Goal: Task Accomplishment & Management: Use online tool/utility

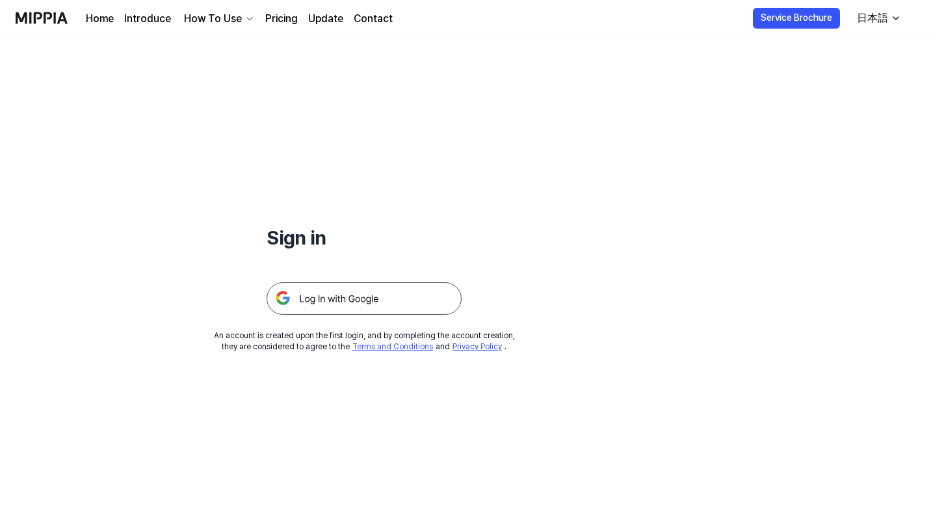
click at [356, 299] on img at bounding box center [364, 298] width 195 height 33
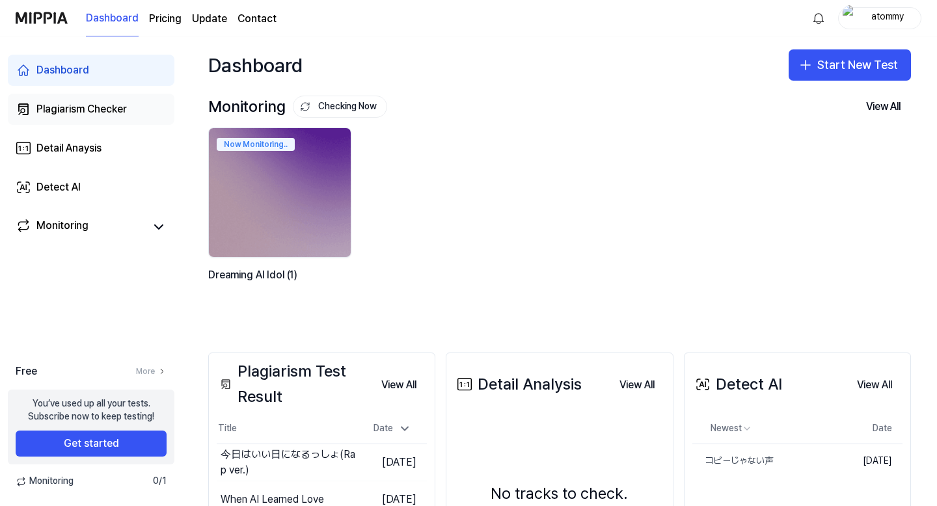
click at [102, 106] on div "Plagiarism Checker" at bounding box center [81, 109] width 90 height 16
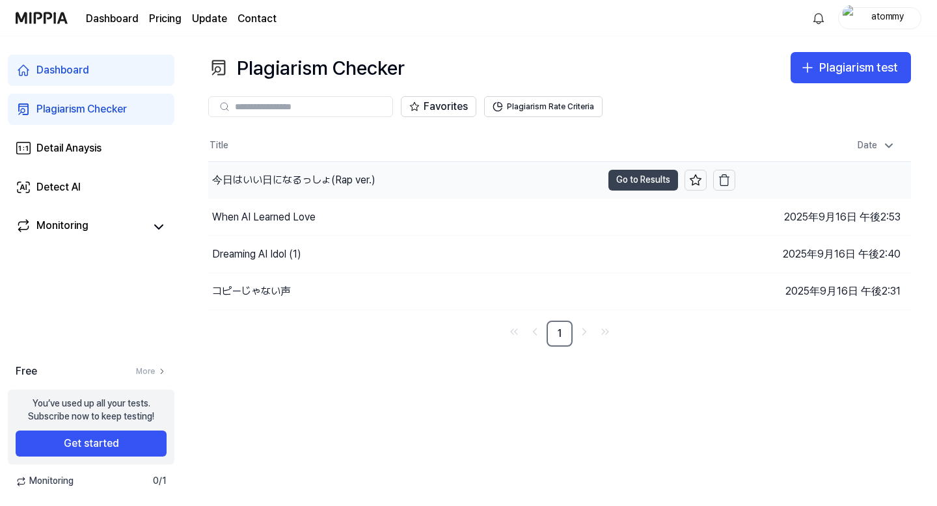
click at [626, 178] on button "Go to Results" at bounding box center [643, 180] width 70 height 21
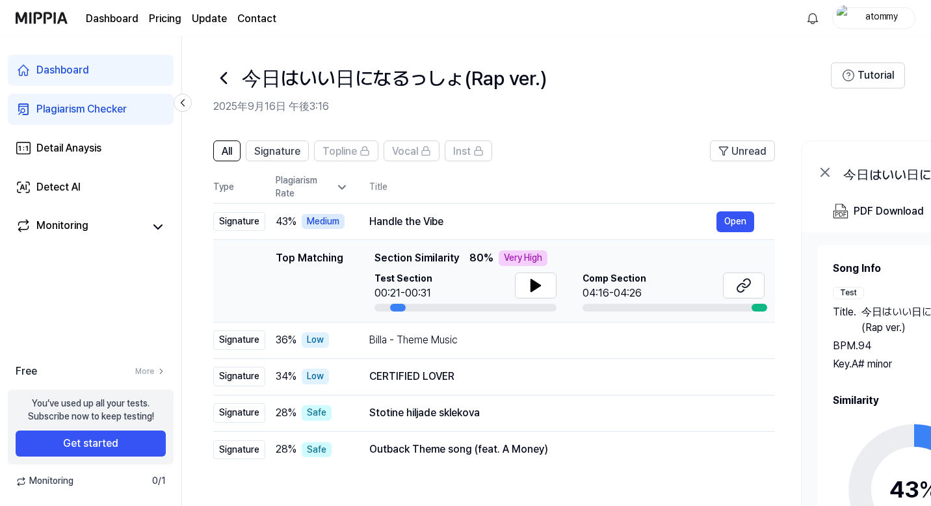
click at [223, 77] on icon at bounding box center [223, 78] width 21 height 21
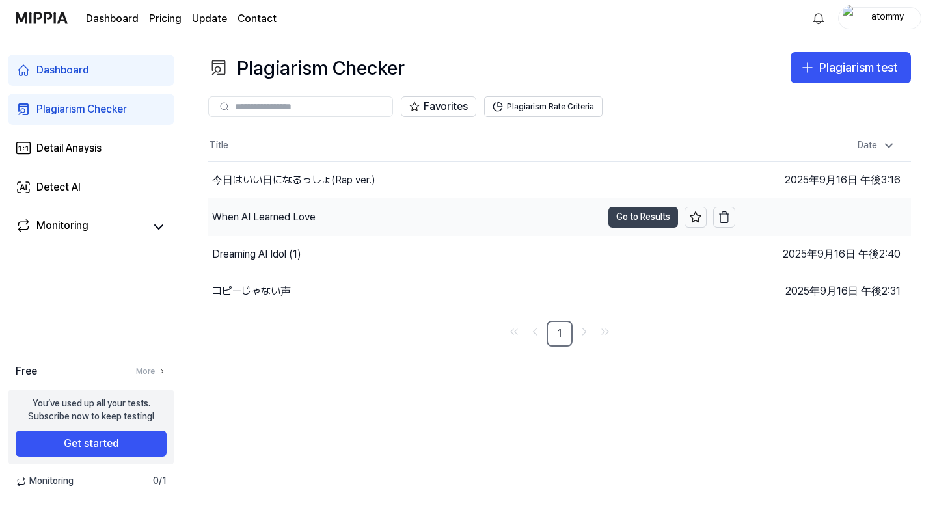
click at [628, 213] on button "Go to Results" at bounding box center [643, 217] width 70 height 21
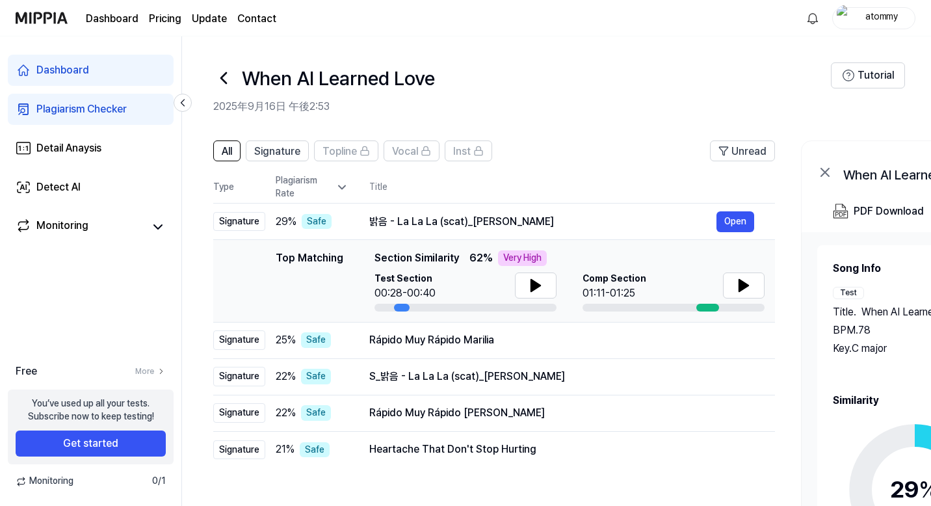
click at [223, 73] on icon at bounding box center [223, 78] width 21 height 21
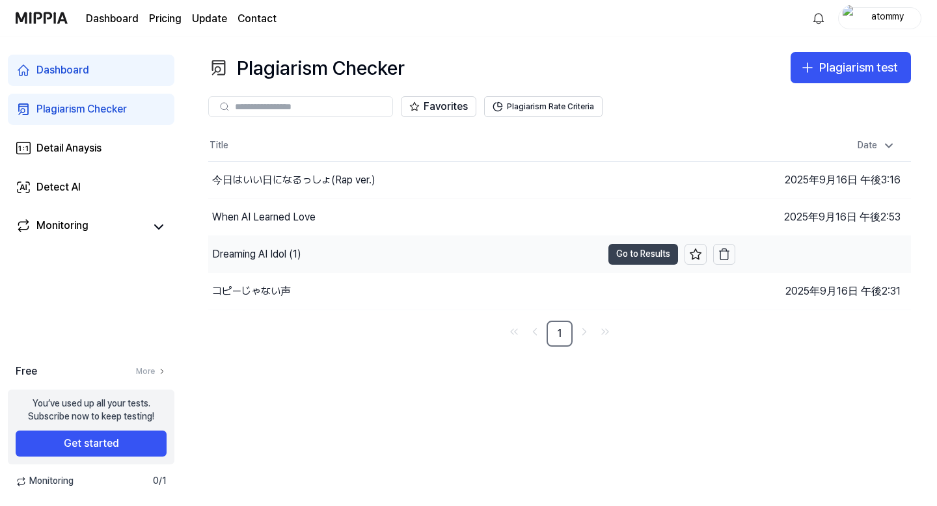
click at [631, 254] on button "Go to Results" at bounding box center [643, 254] width 70 height 21
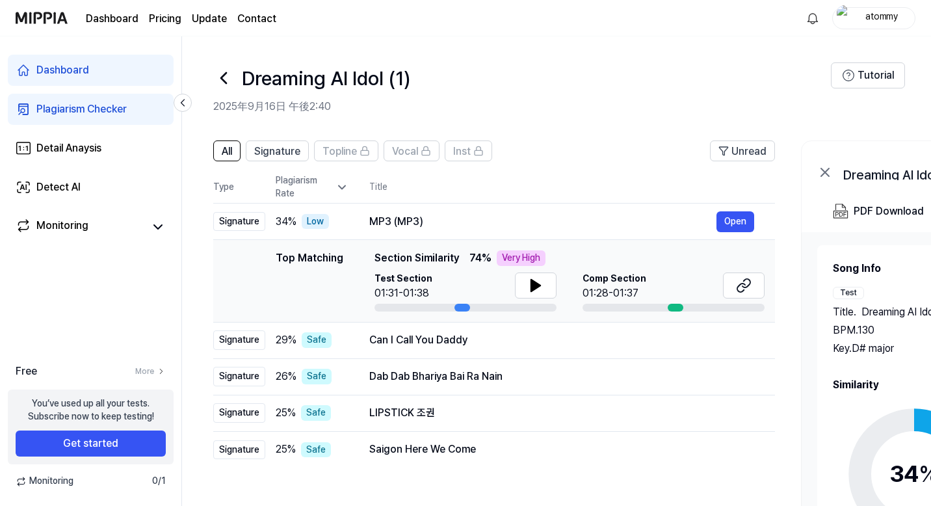
click at [222, 79] on icon at bounding box center [223, 78] width 5 height 10
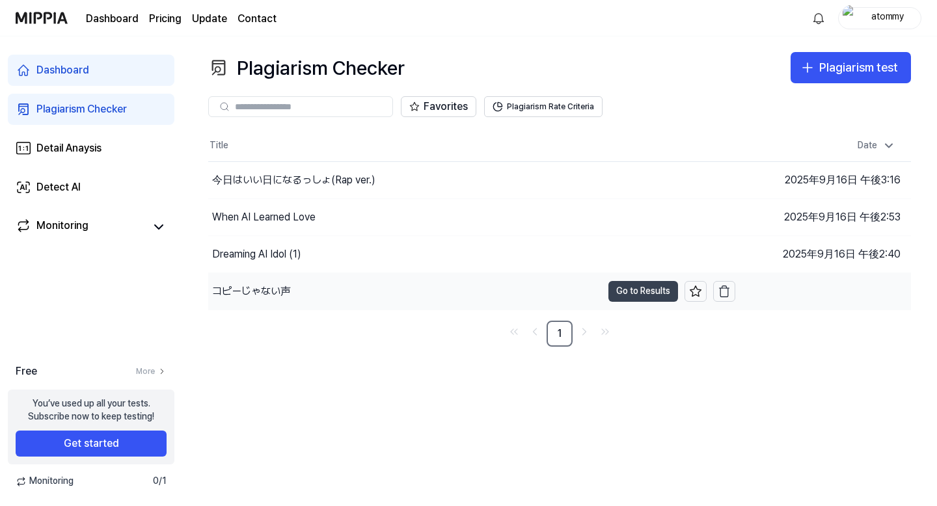
click at [651, 293] on button "Go to Results" at bounding box center [643, 291] width 70 height 21
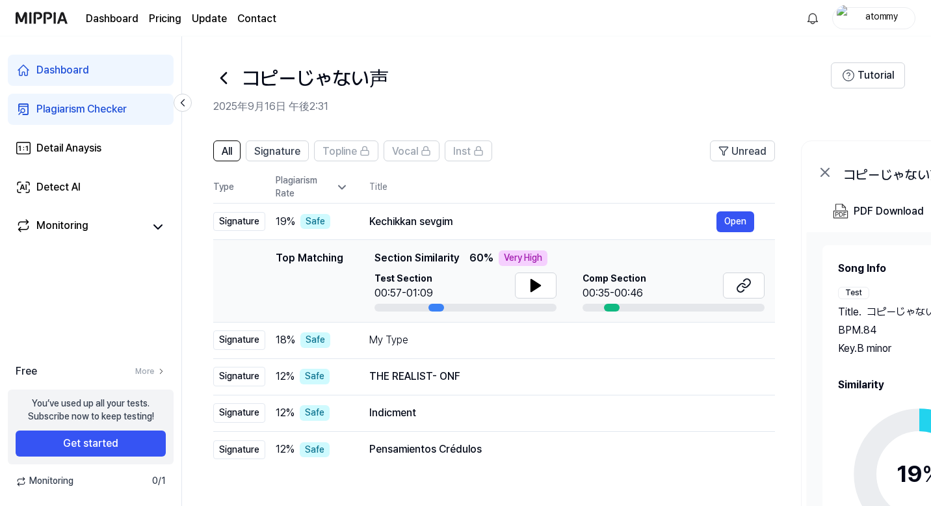
click at [223, 74] on icon at bounding box center [223, 78] width 21 height 21
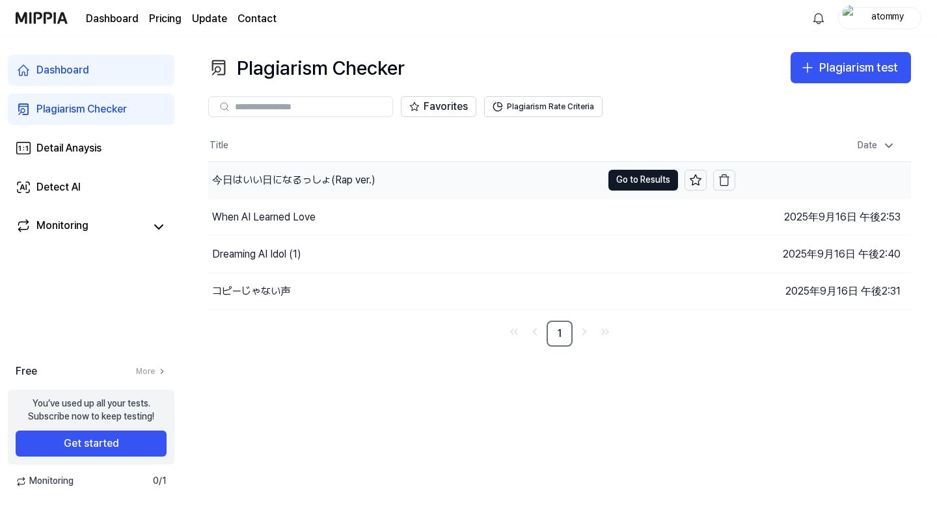
click at [277, 181] on div "今日はいい日になるっしょ(Rap ver.)" at bounding box center [293, 180] width 163 height 16
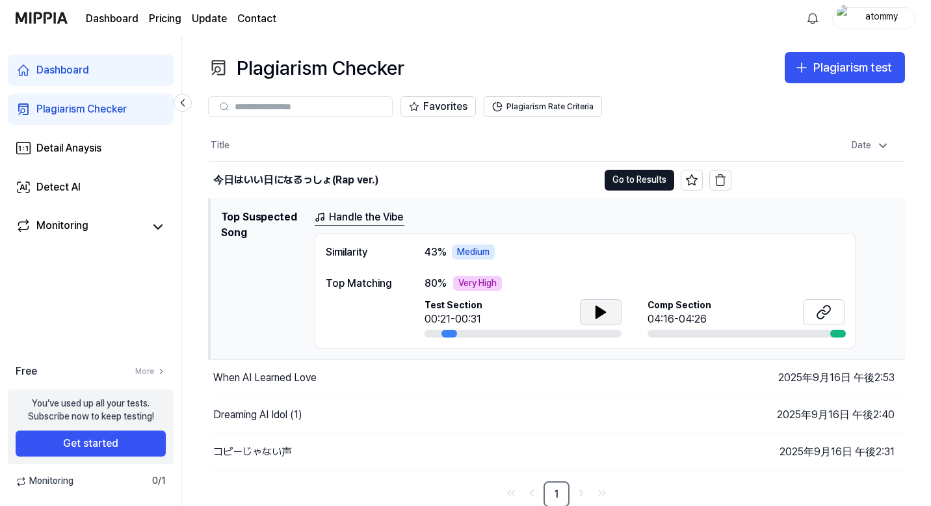
click at [596, 313] on icon at bounding box center [600, 312] width 9 height 12
click at [597, 313] on icon at bounding box center [598, 311] width 3 height 10
click at [823, 311] on icon at bounding box center [824, 312] width 16 height 16
click at [634, 176] on button "Go to Results" at bounding box center [640, 180] width 70 height 21
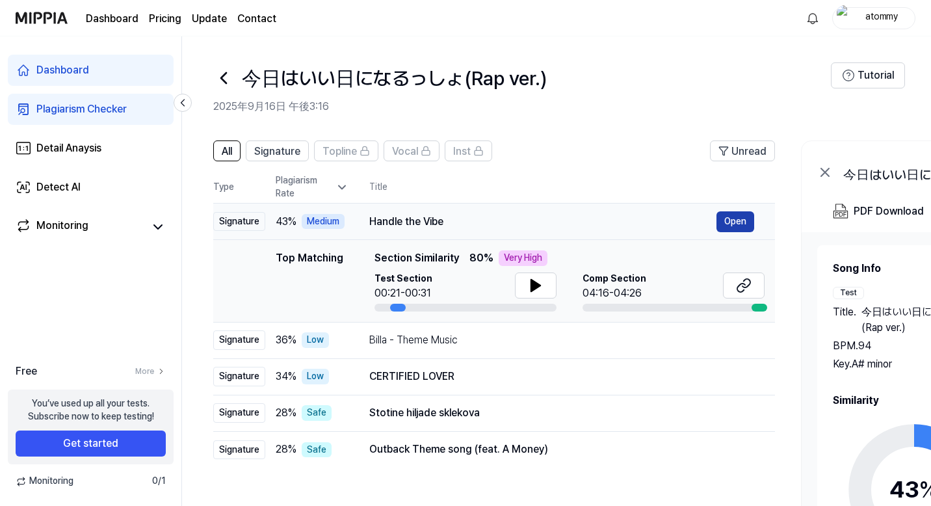
click at [727, 221] on button "Open" at bounding box center [736, 221] width 38 height 21
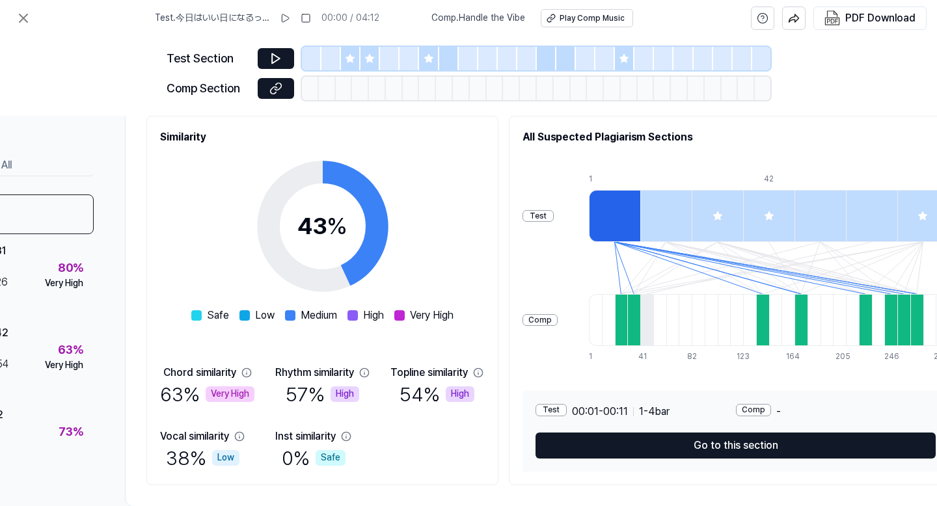
scroll to position [157, 0]
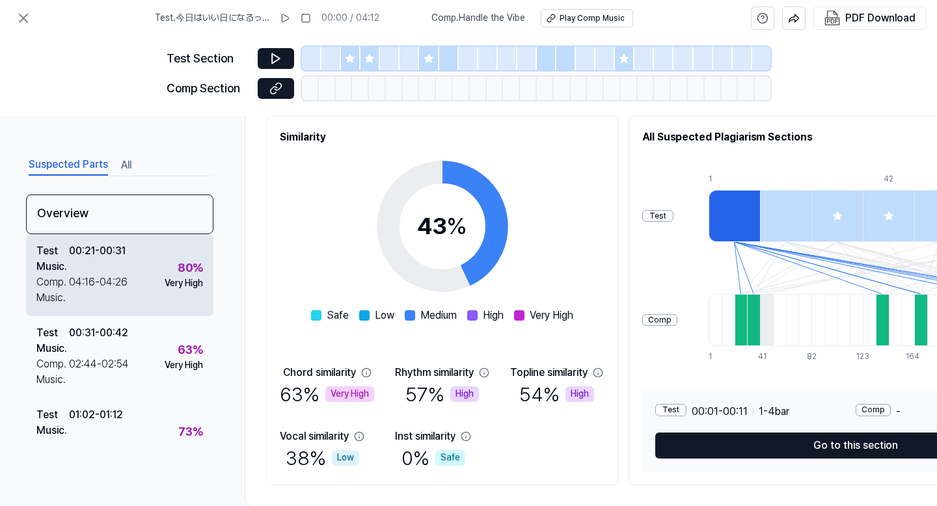
click at [132, 282] on div "Test Music . 00:21 - 00:31 Comp. Music . 04:16 - 04:26 80 % Very High" at bounding box center [119, 275] width 187 height 82
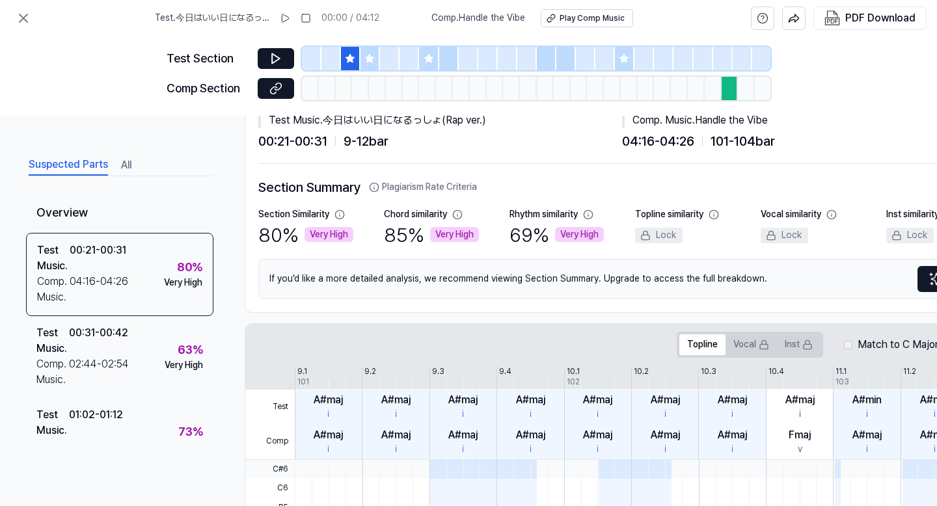
scroll to position [0, 0]
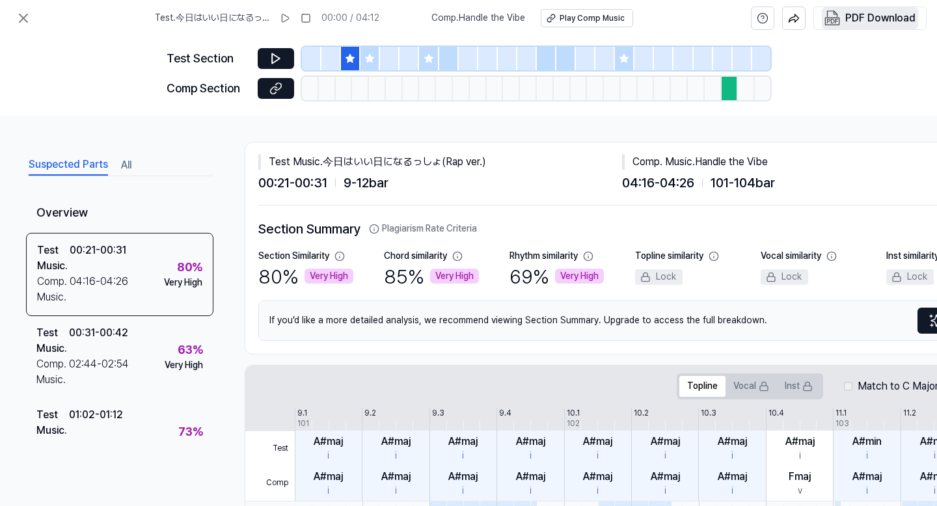
click at [870, 21] on div "PDF Download" at bounding box center [880, 18] width 70 height 17
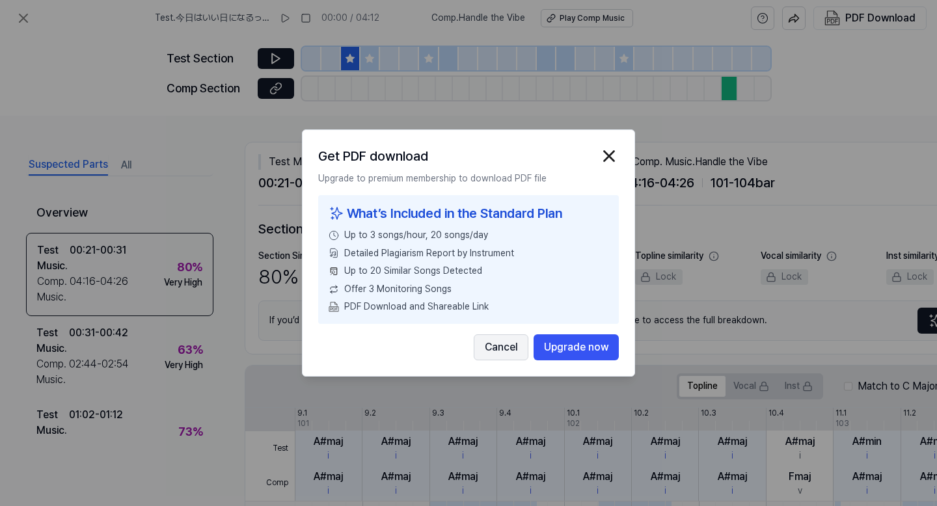
click at [509, 341] on button "Cancel" at bounding box center [501, 347] width 55 height 26
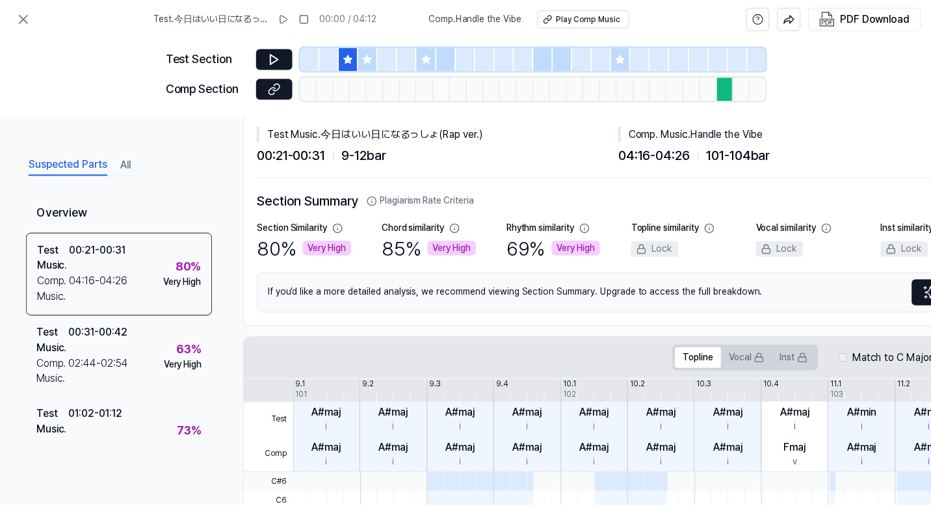
scroll to position [33, 0]
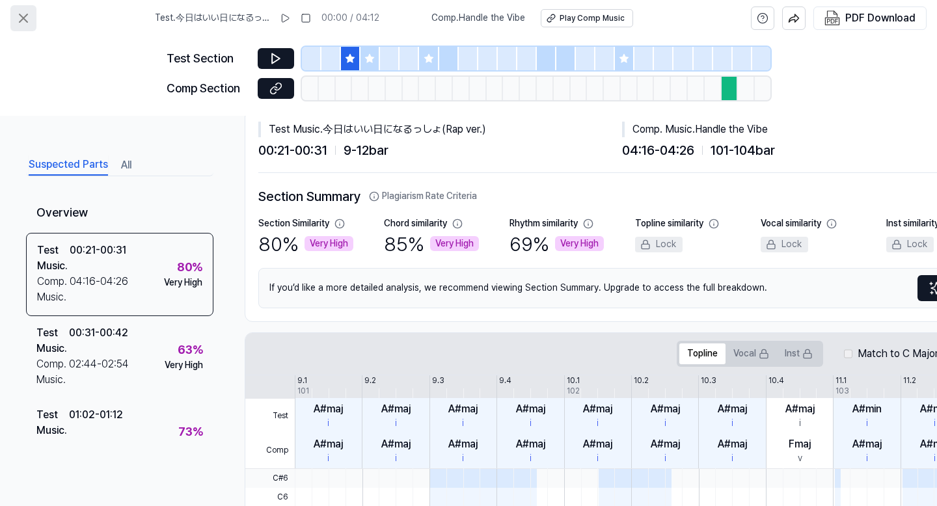
click at [23, 18] on icon at bounding box center [24, 18] width 8 height 8
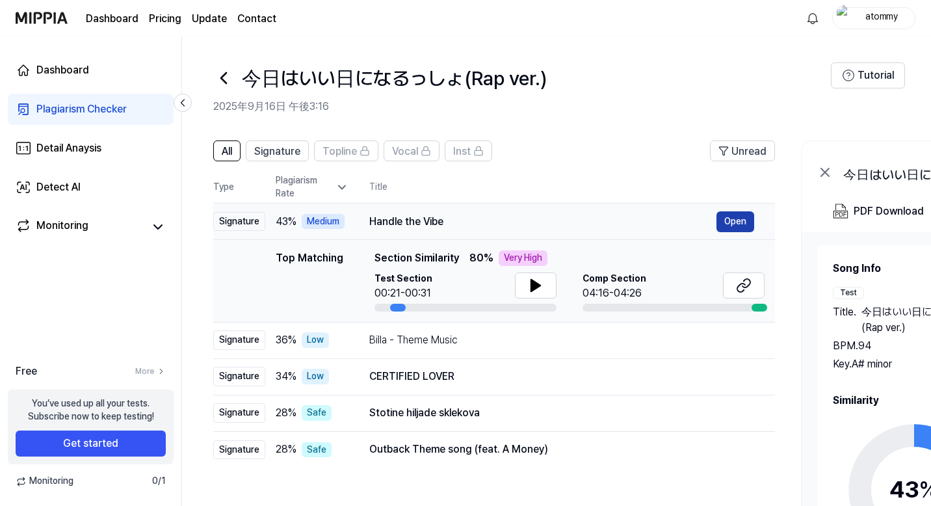
click at [743, 222] on button "Open" at bounding box center [736, 221] width 38 height 21
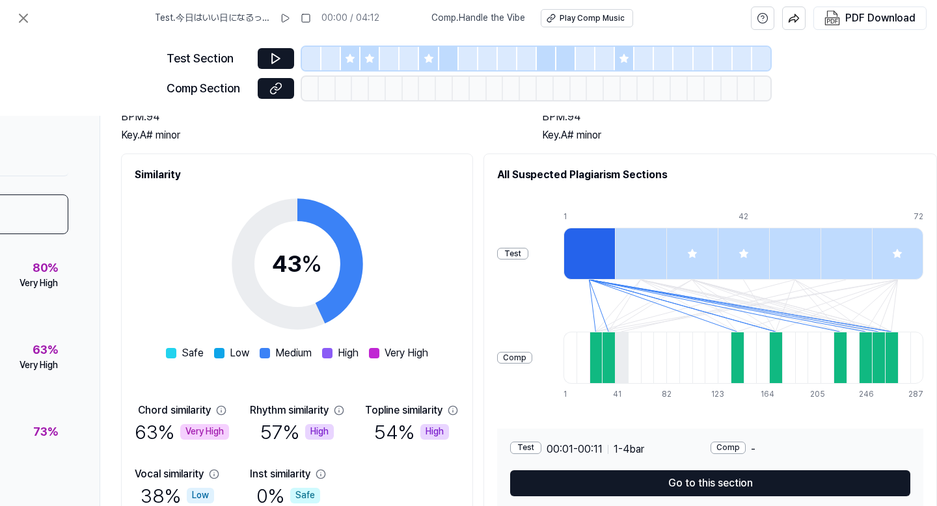
scroll to position [119, 148]
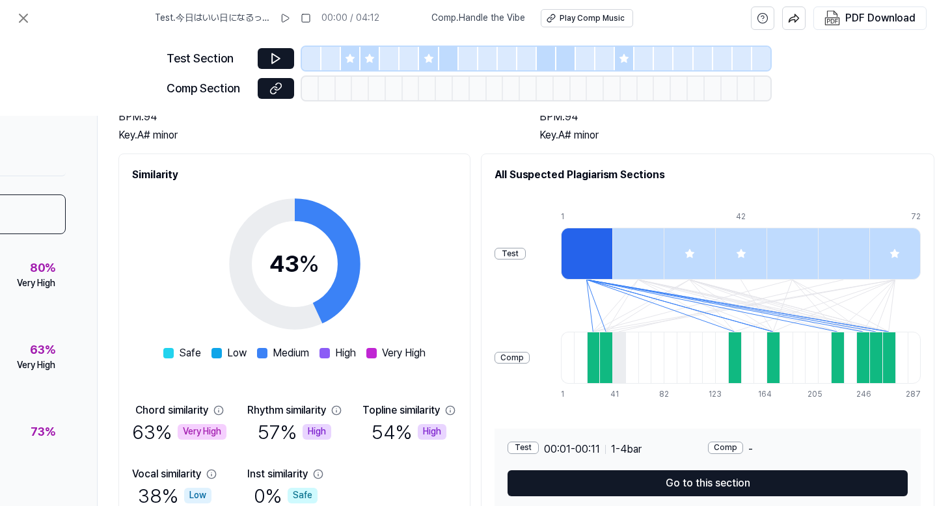
click at [702, 239] on div at bounding box center [688, 254] width 51 height 52
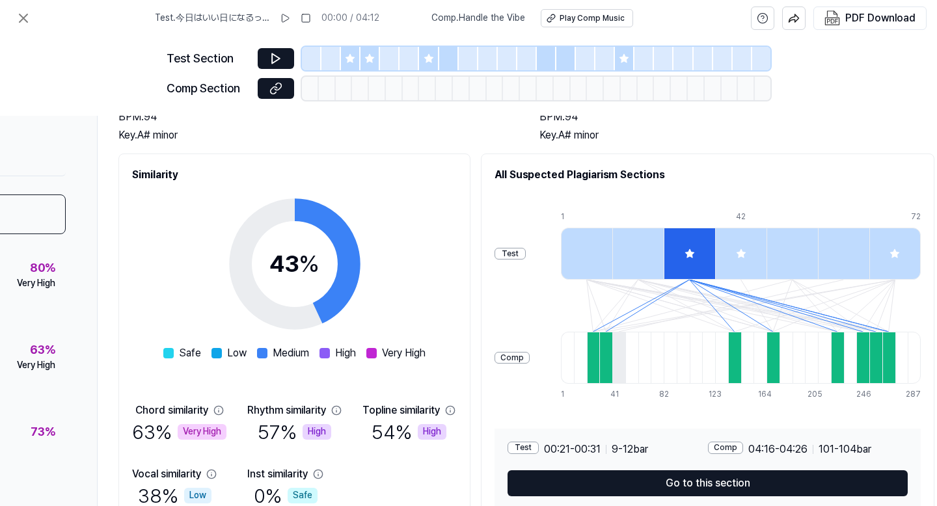
click at [741, 244] on div at bounding box center [740, 254] width 51 height 52
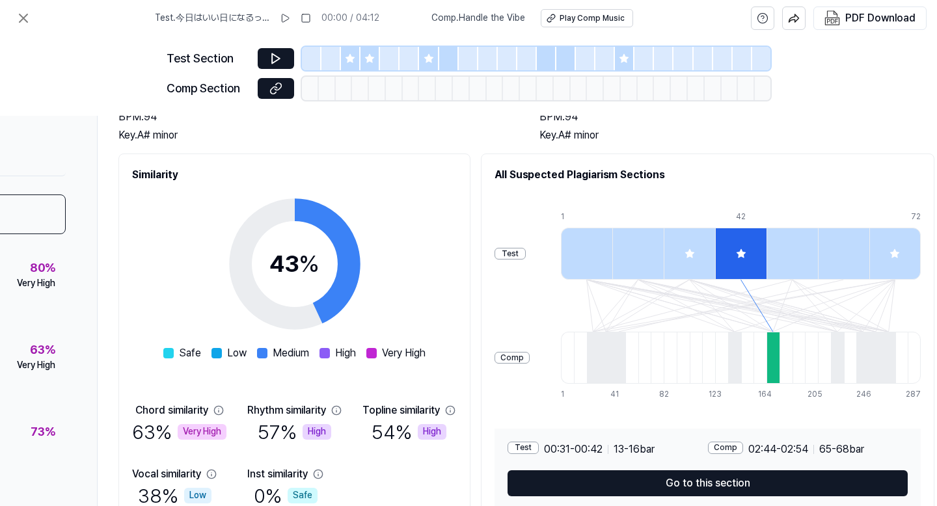
click at [695, 248] on icon at bounding box center [689, 253] width 10 height 10
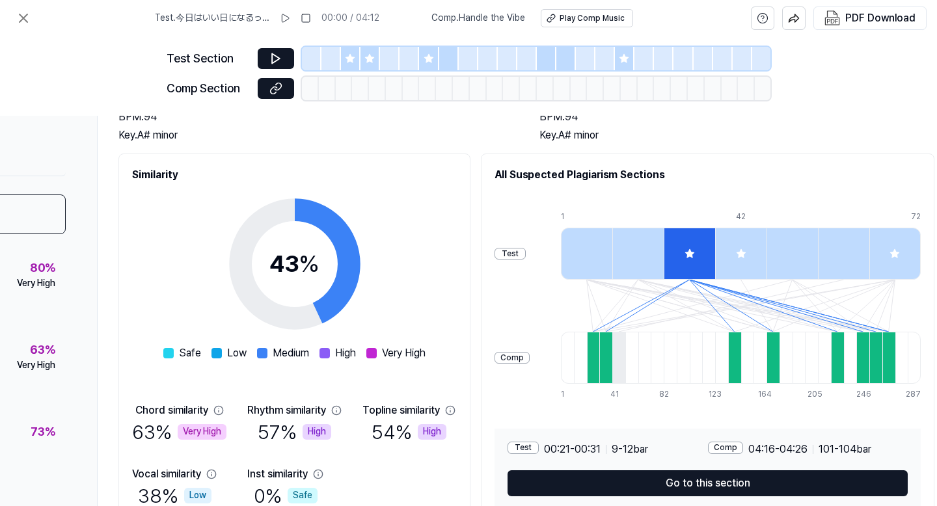
scroll to position [176, 148]
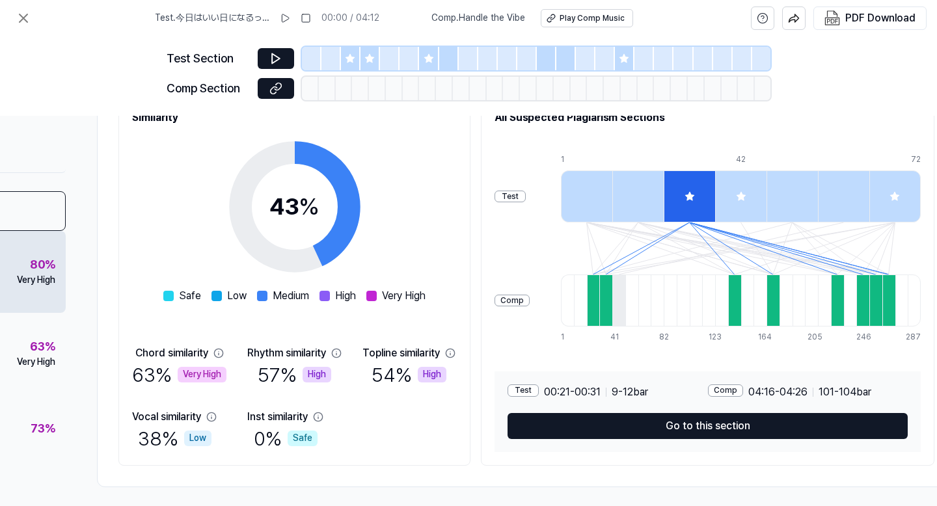
click at [17, 267] on div "80 % Very High" at bounding box center [36, 271] width 38 height 31
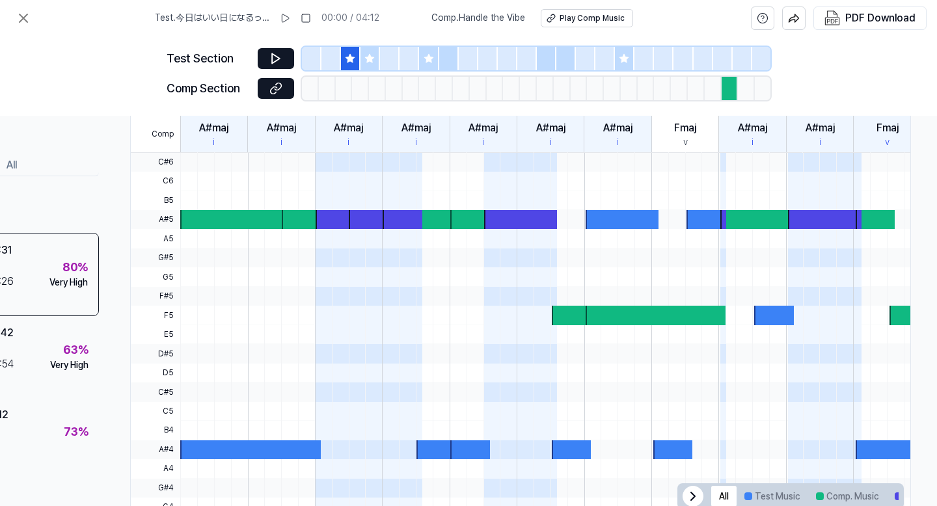
scroll to position [341, 120]
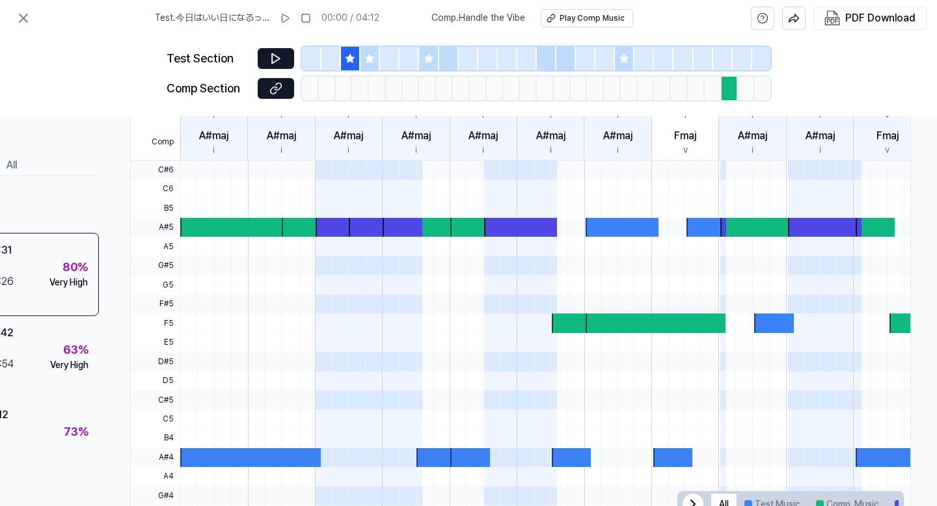
click at [331, 227] on div at bounding box center [334, 227] width 39 height 19
click at [368, 228] on div at bounding box center [368, 227] width 39 height 19
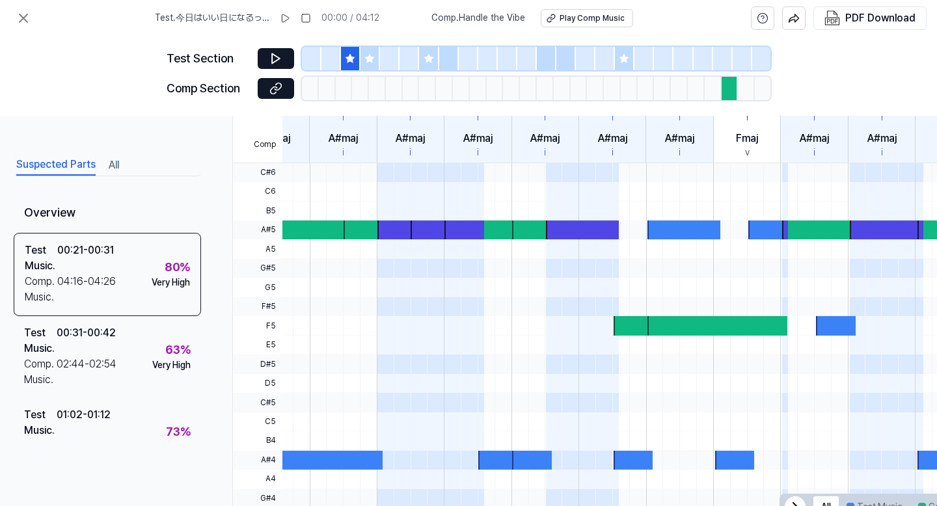
scroll to position [0, 0]
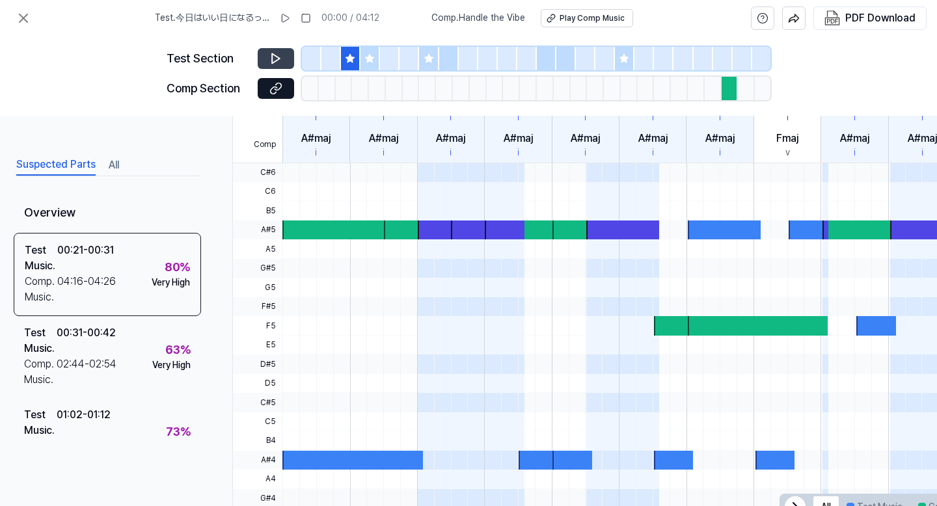
click at [280, 60] on icon at bounding box center [275, 58] width 13 height 13
click at [370, 56] on icon at bounding box center [370, 58] width 8 height 8
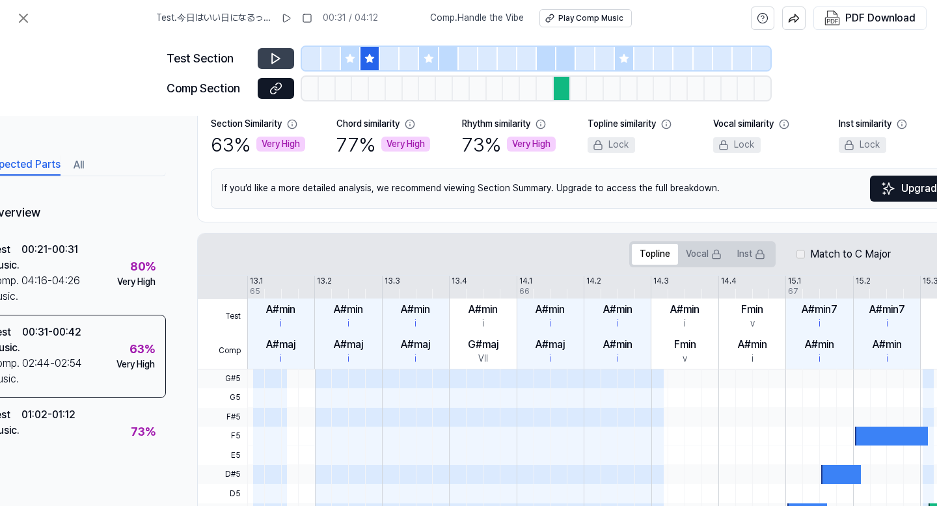
scroll to position [127, 47]
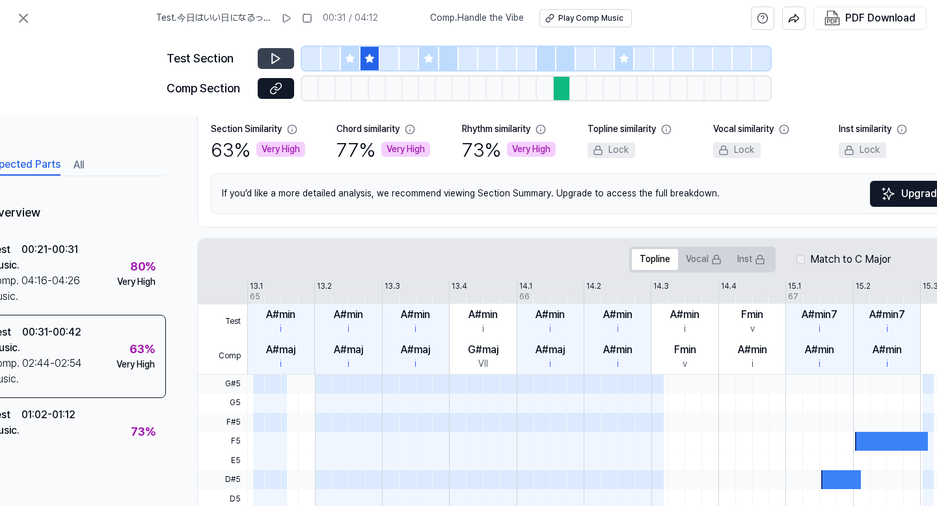
click at [429, 59] on icon at bounding box center [428, 58] width 8 height 8
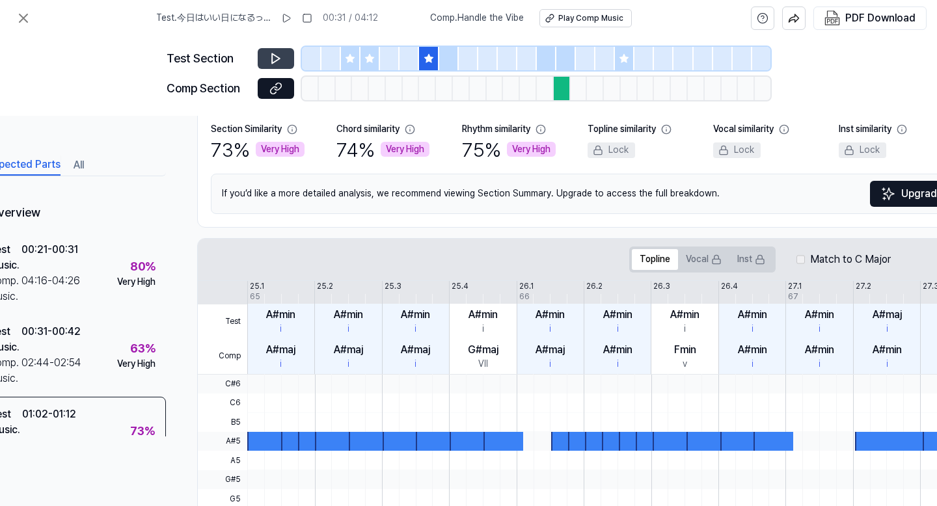
click at [622, 59] on icon at bounding box center [624, 58] width 8 height 8
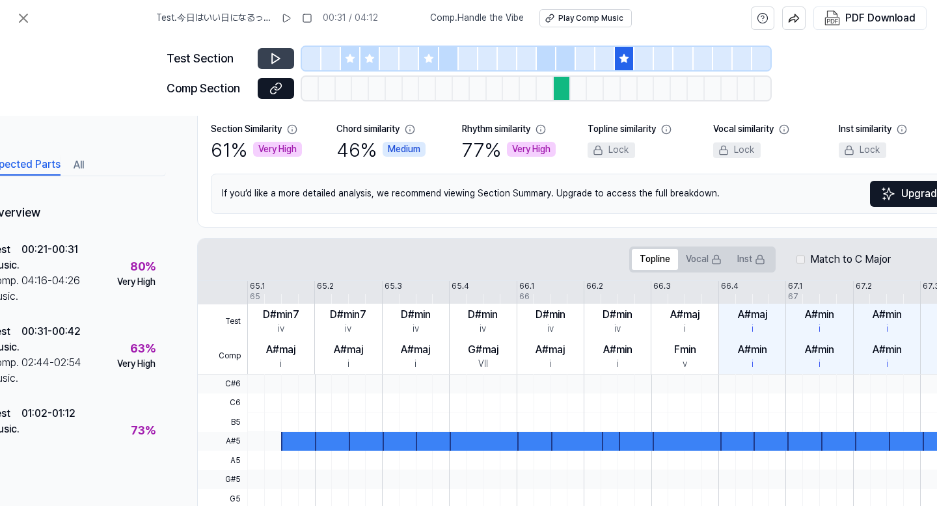
click at [431, 59] on icon at bounding box center [428, 58] width 8 height 8
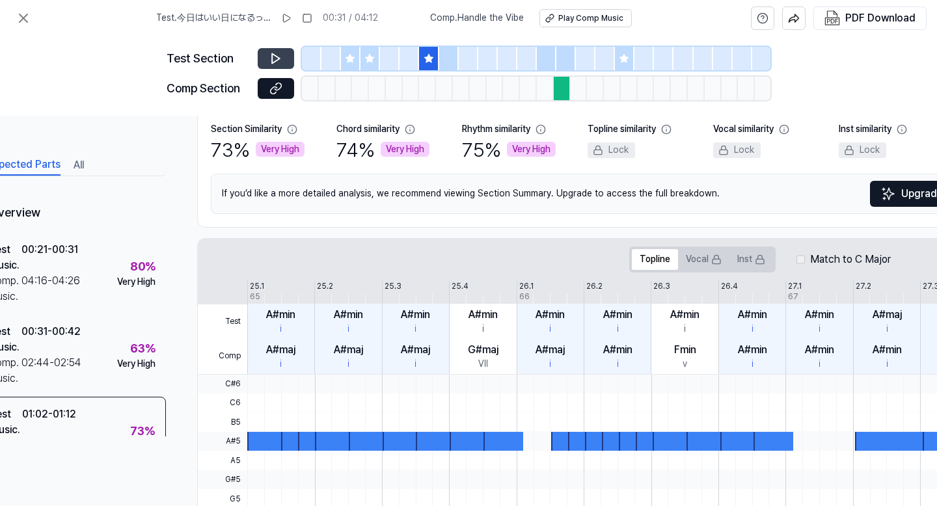
click at [369, 57] on icon at bounding box center [370, 58] width 8 height 8
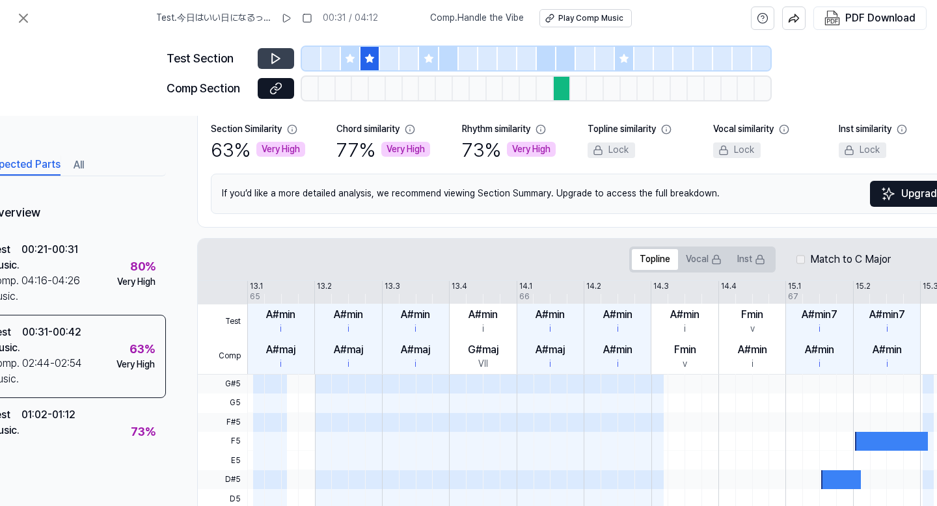
click at [346, 60] on icon at bounding box center [350, 58] width 10 height 10
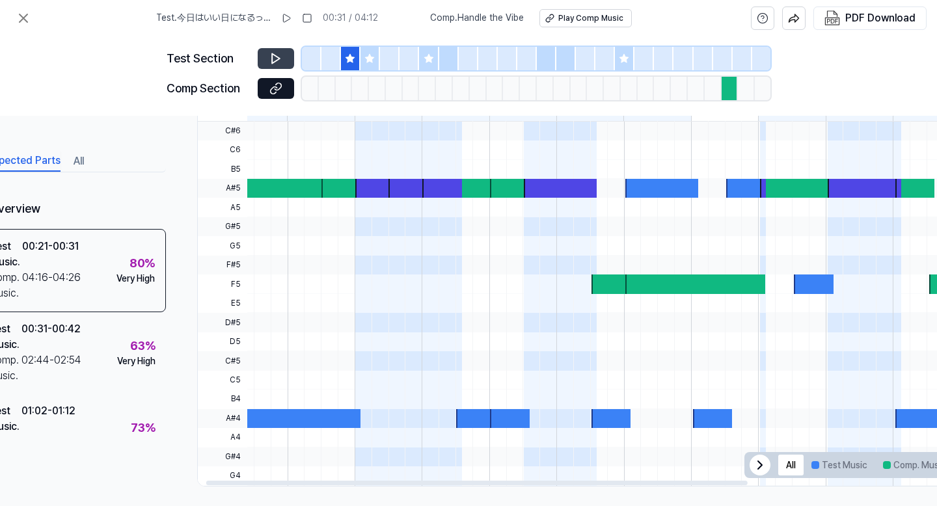
scroll to position [0, 0]
